Goal: Transaction & Acquisition: Purchase product/service

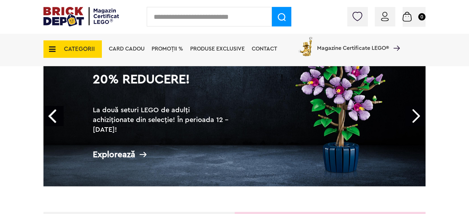
scroll to position [35, 0]
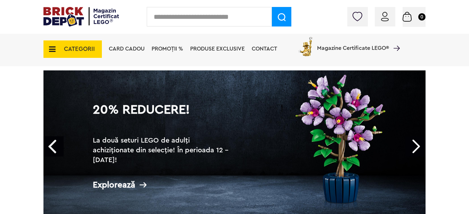
click at [92, 49] on span "CATEGORII" at bounding box center [79, 49] width 31 height 6
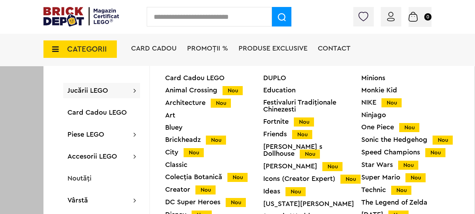
click at [176, 191] on div "Creator Nou" at bounding box center [214, 189] width 98 height 7
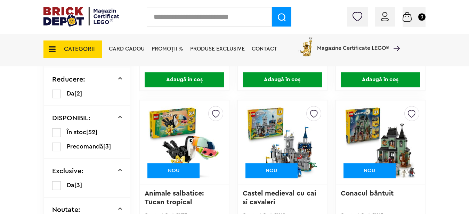
scroll to position [355, 0]
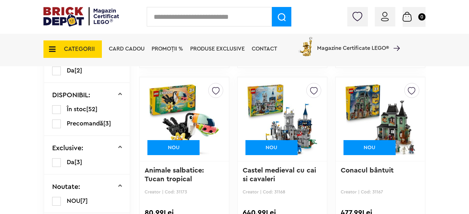
click at [84, 44] on span "CATEGORII" at bounding box center [72, 48] width 58 height 17
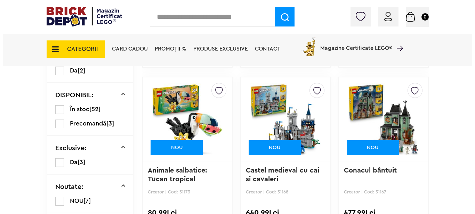
scroll to position [356, 0]
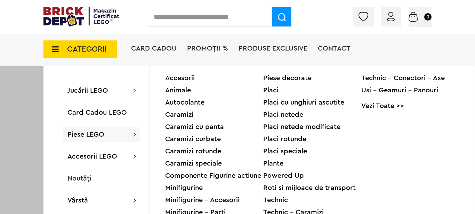
click at [188, 189] on div "Minifigurine" at bounding box center [214, 187] width 98 height 7
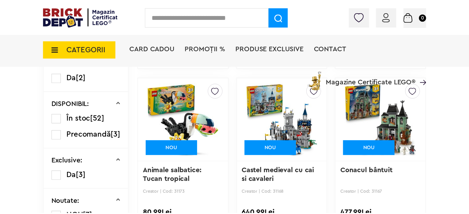
scroll to position [355, 0]
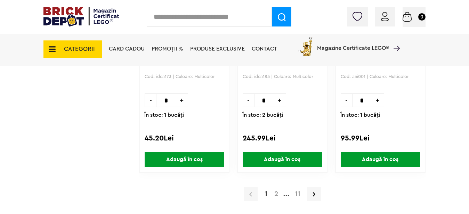
scroll to position [2182, 0]
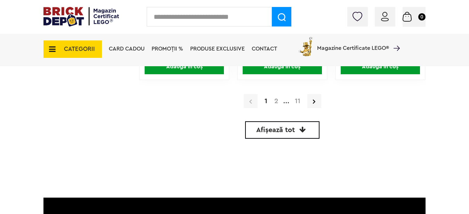
click at [268, 97] on strong "1" at bounding box center [266, 100] width 10 height 7
click at [276, 102] on link "2" at bounding box center [276, 100] width 11 height 7
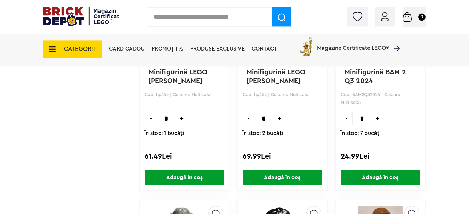
scroll to position [1526, 0]
